Goal: Transaction & Acquisition: Book appointment/travel/reservation

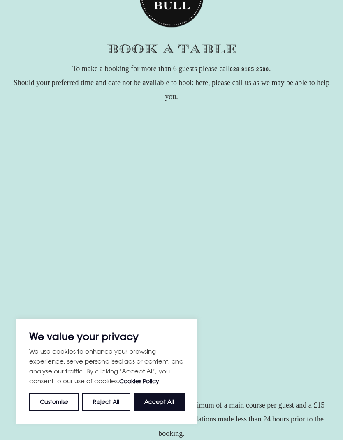
scroll to position [78, 0]
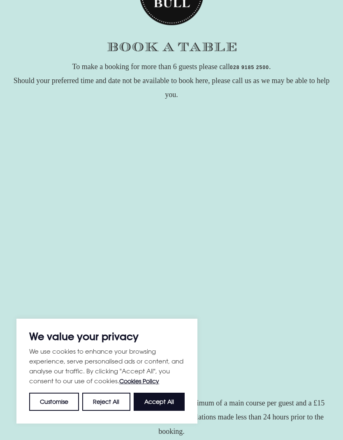
click at [164, 396] on button "Accept All" at bounding box center [159, 401] width 51 height 18
checkbox input "true"
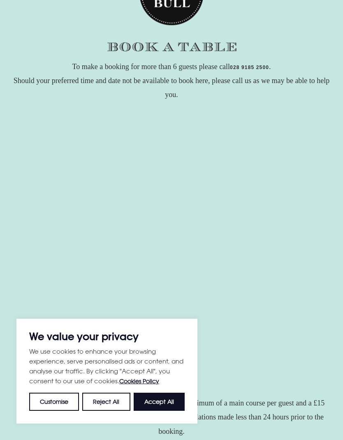
checkbox input "true"
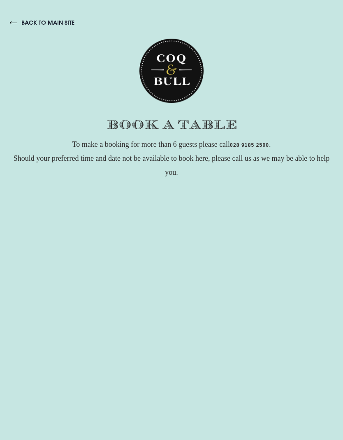
scroll to position [28, 0]
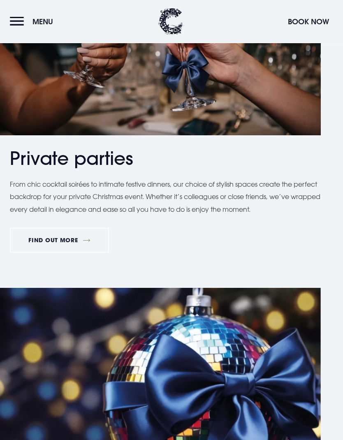
scroll to position [1946, 0]
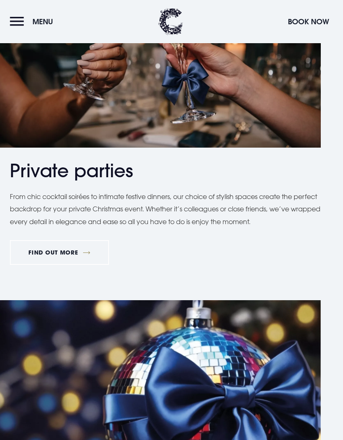
click at [92, 253] on link "FIND OUT MORE" at bounding box center [59, 252] width 99 height 25
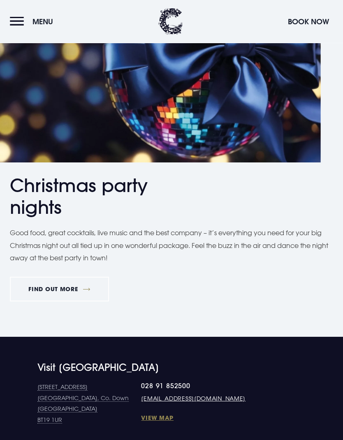
scroll to position [2298, 0]
click at [99, 293] on link "FIND OUT MORE" at bounding box center [59, 289] width 99 height 25
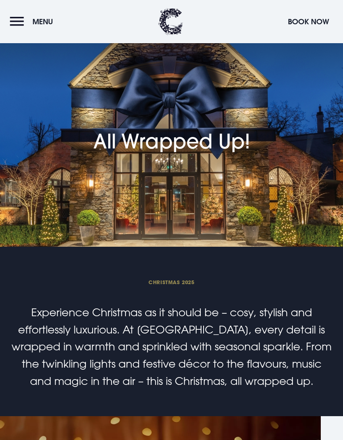
scroll to position [2330, 0]
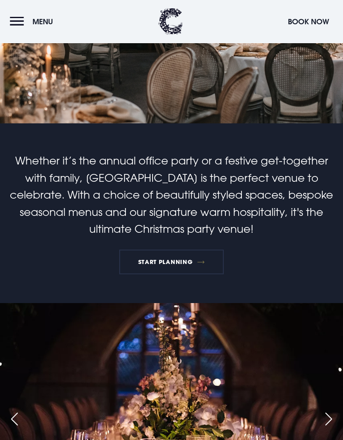
scroll to position [167, 0]
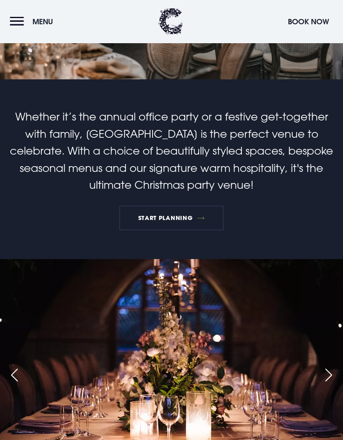
click at [185, 217] on link "START PLANNING" at bounding box center [171, 218] width 104 height 25
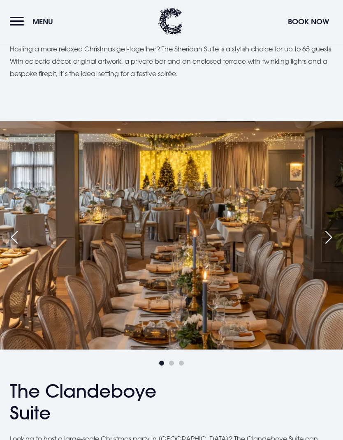
scroll to position [1380, 0]
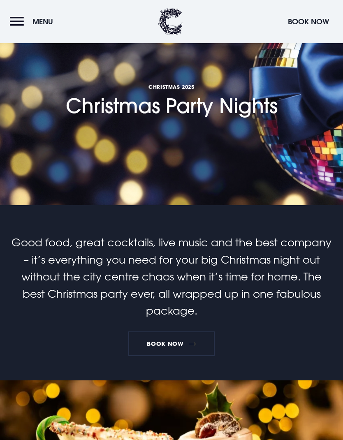
scroll to position [41, 0]
